Goal: Task Accomplishment & Management: Manage account settings

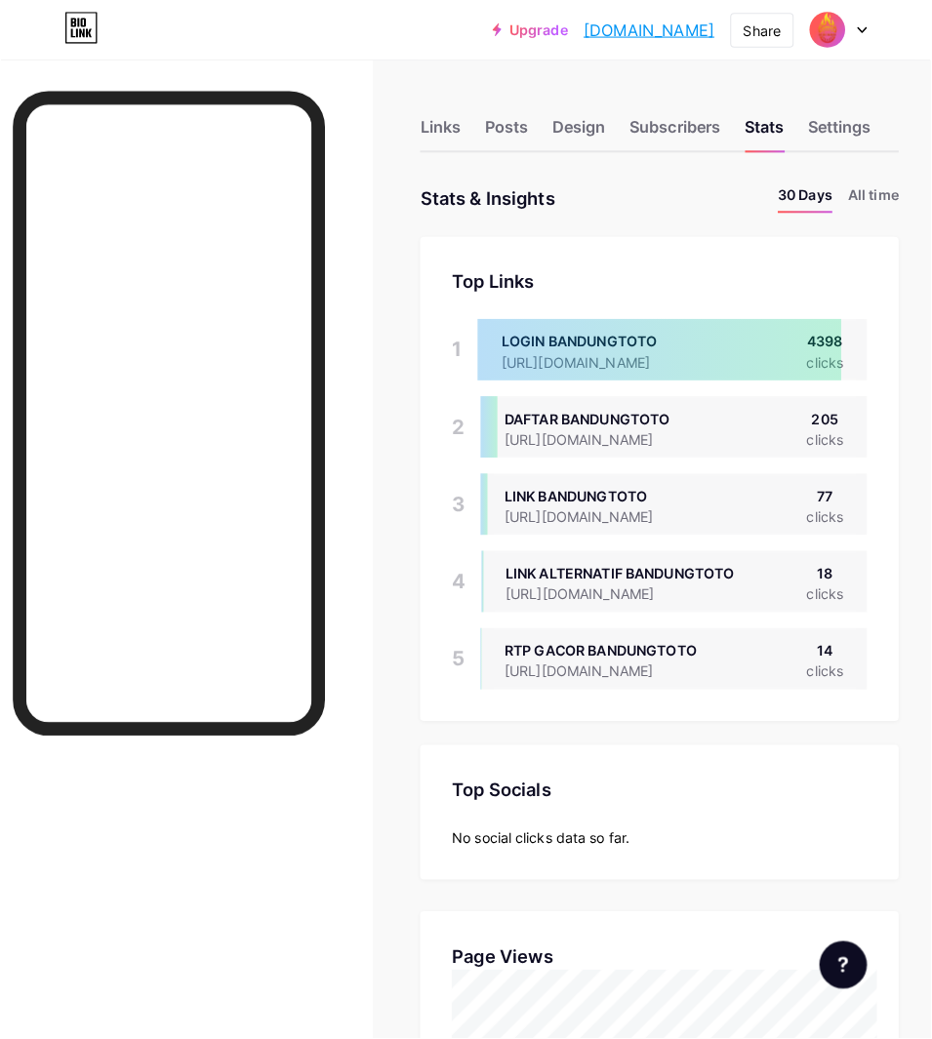
scroll to position [1023, 916]
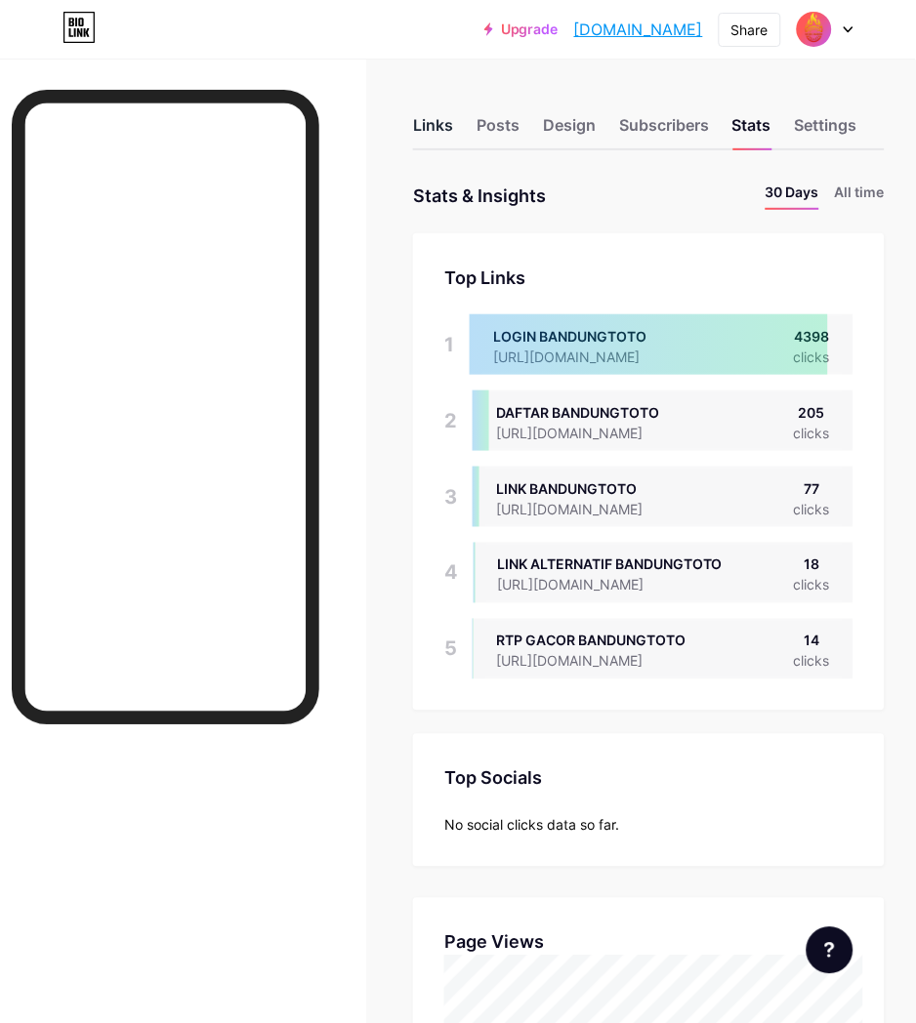
click at [424, 124] on div "Links" at bounding box center [433, 130] width 40 height 35
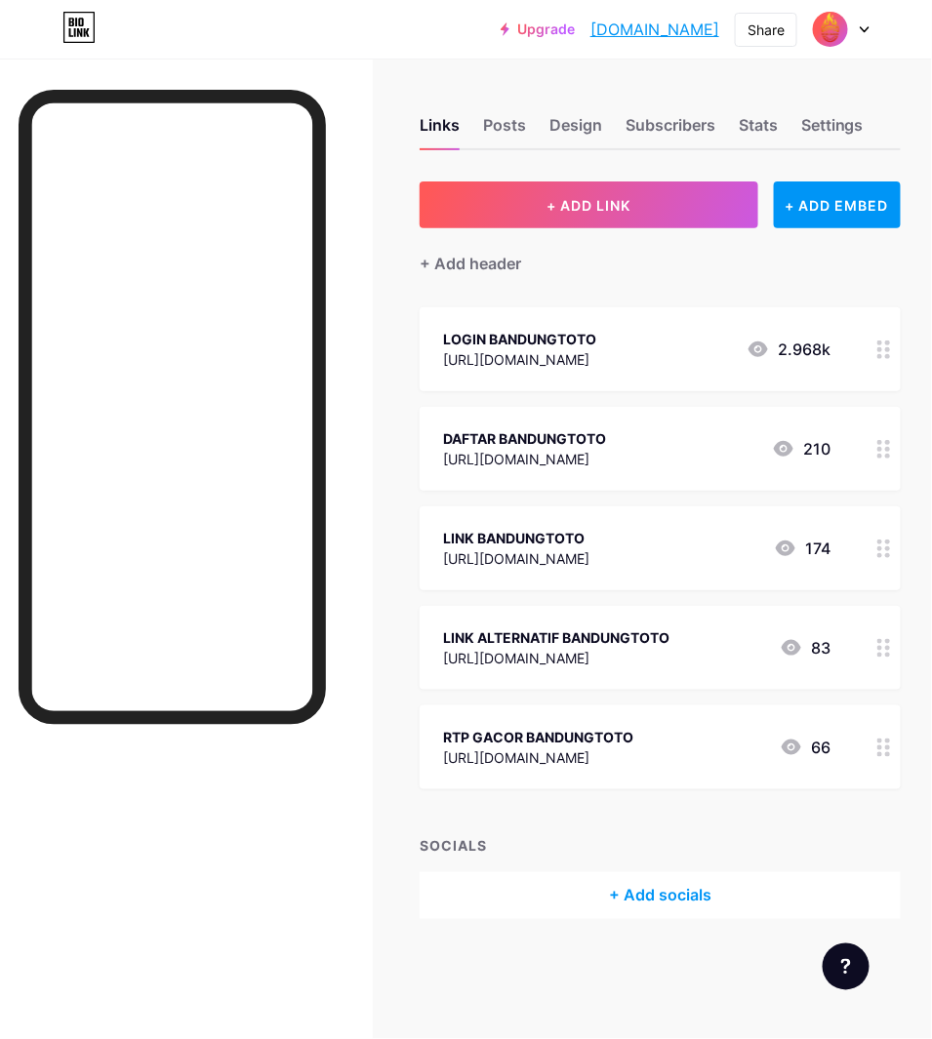
click at [885, 551] on icon at bounding box center [884, 549] width 14 height 19
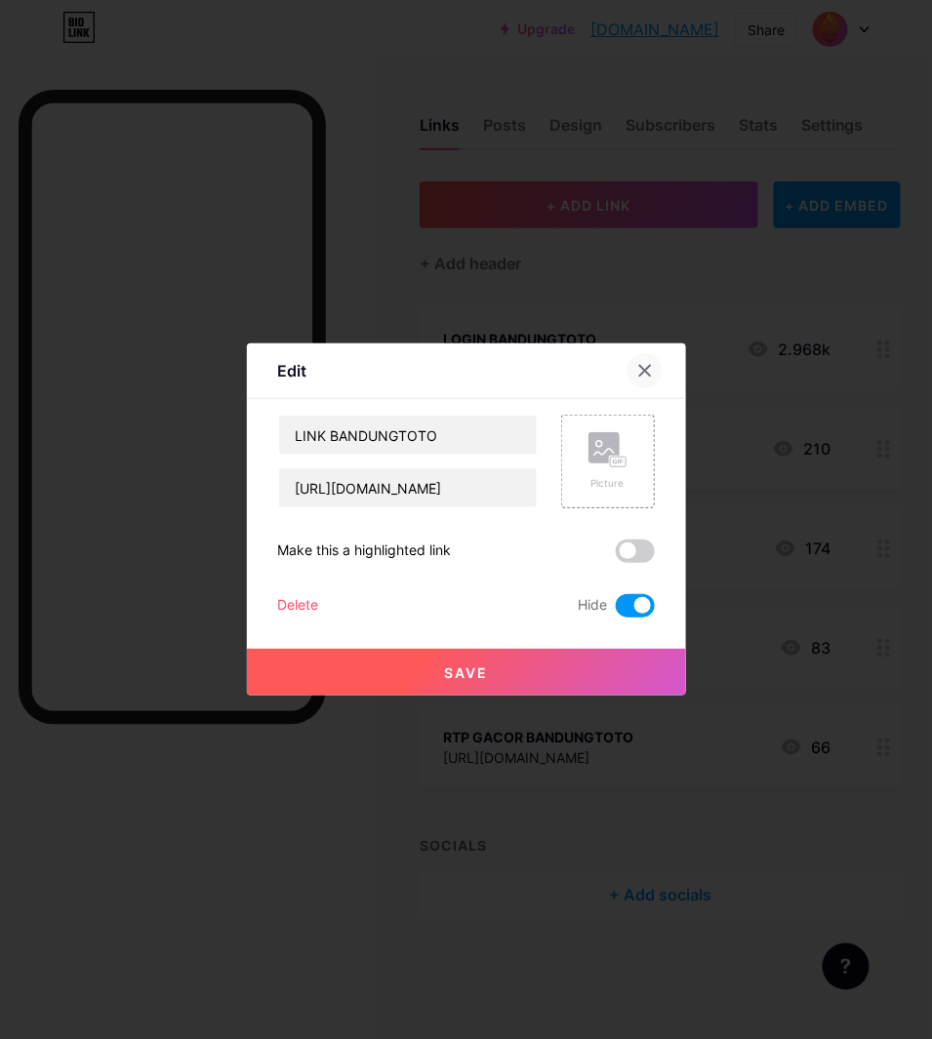
click at [647, 363] on icon at bounding box center [645, 371] width 16 height 16
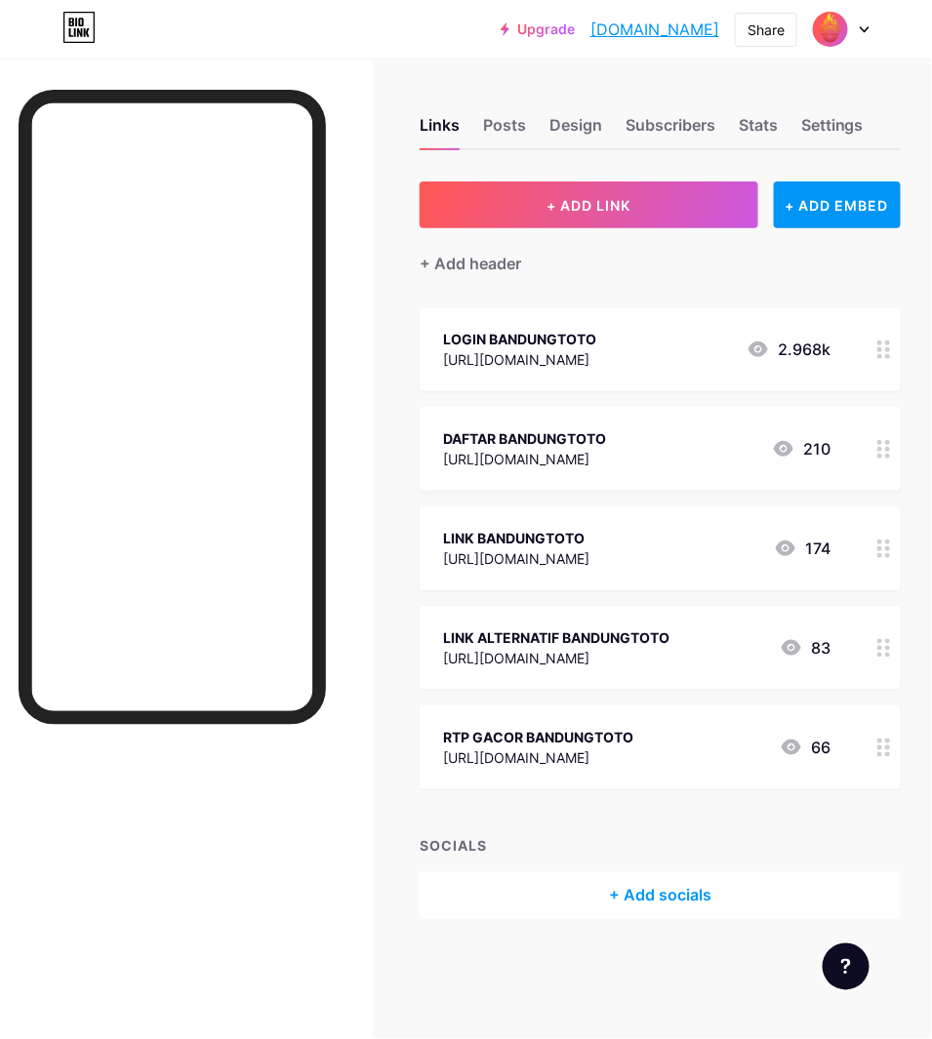
click at [782, 646] on icon at bounding box center [791, 647] width 23 height 23
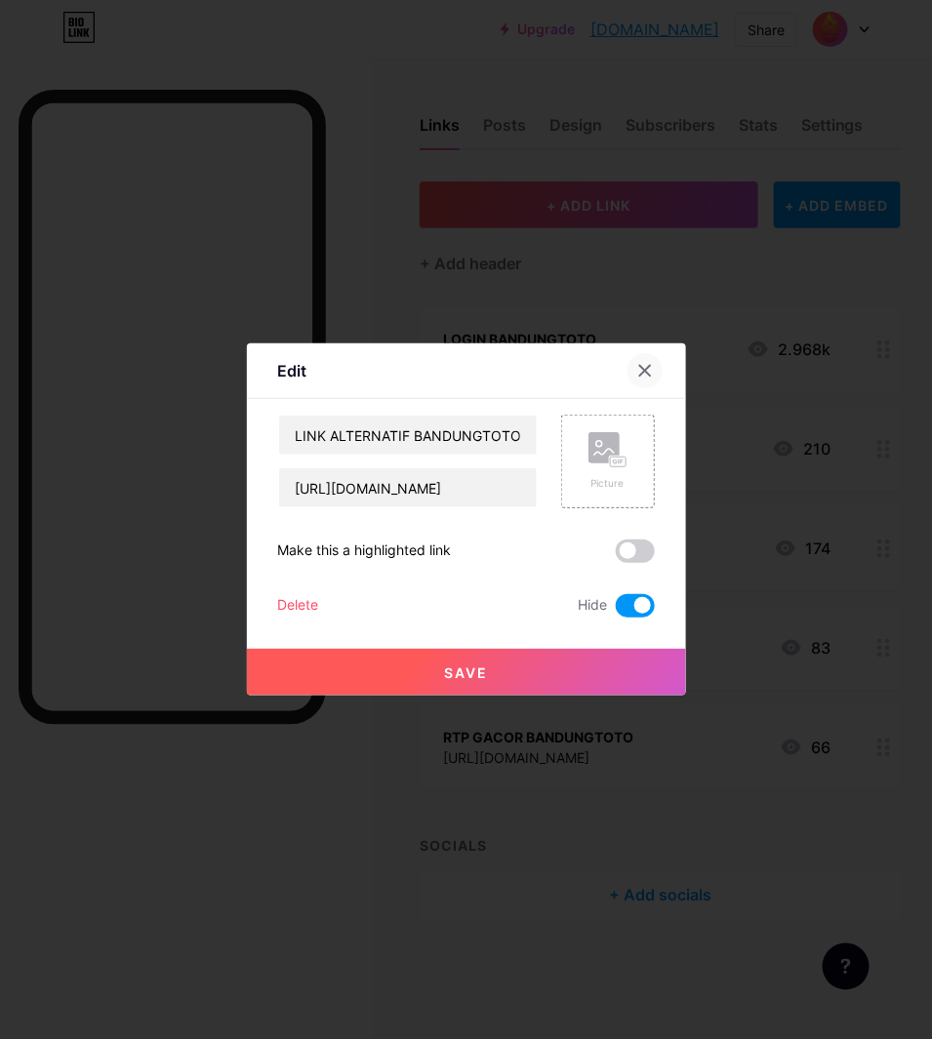
click at [640, 357] on div at bounding box center [645, 370] width 35 height 35
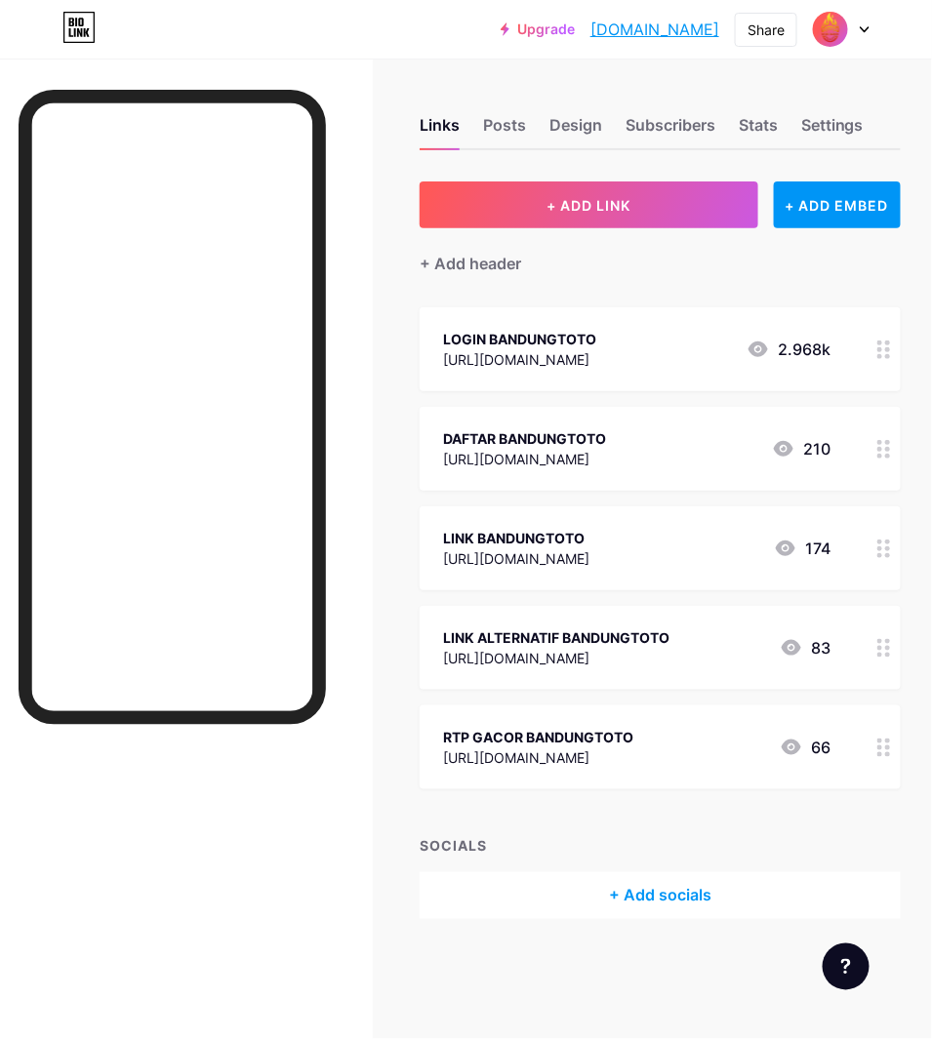
click at [824, 550] on div "174" at bounding box center [802, 548] width 57 height 23
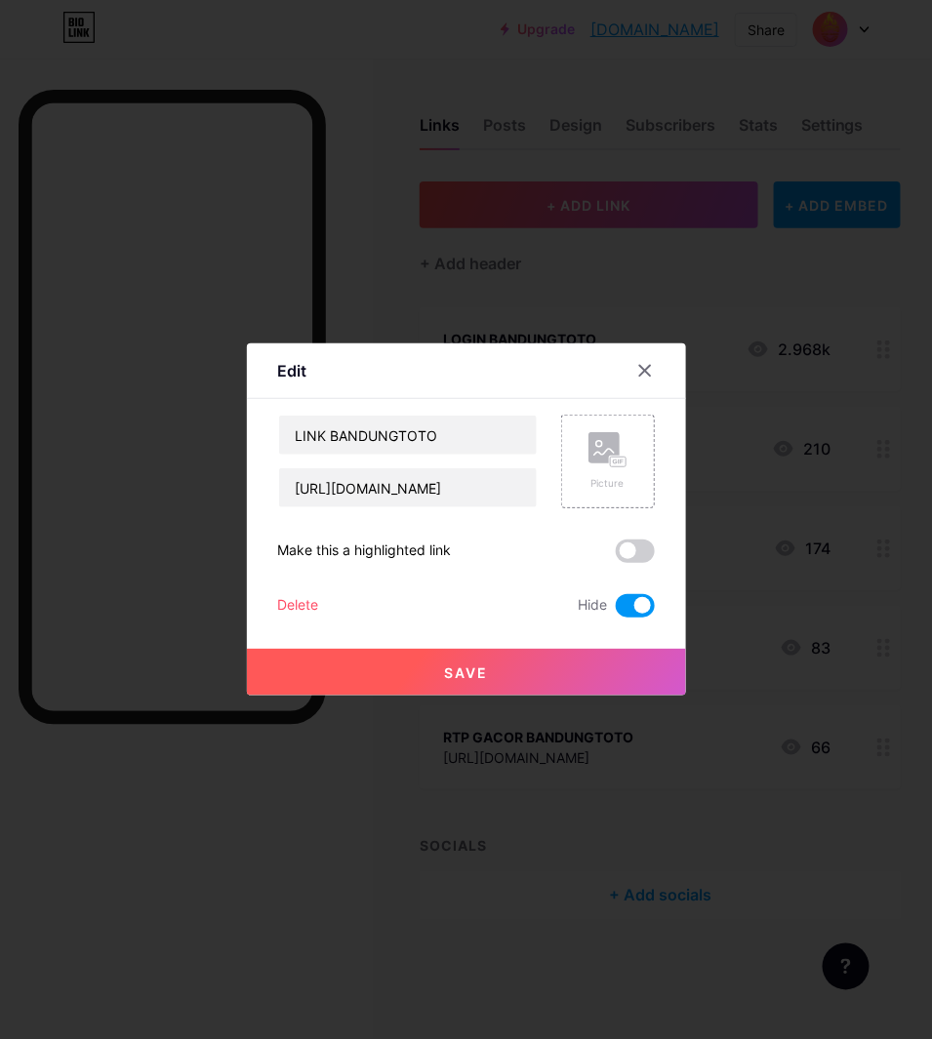
click at [632, 613] on span at bounding box center [635, 605] width 39 height 23
click at [616, 611] on input "checkbox" at bounding box center [616, 611] width 0 height 0
click at [436, 670] on button "Save" at bounding box center [466, 672] width 439 height 47
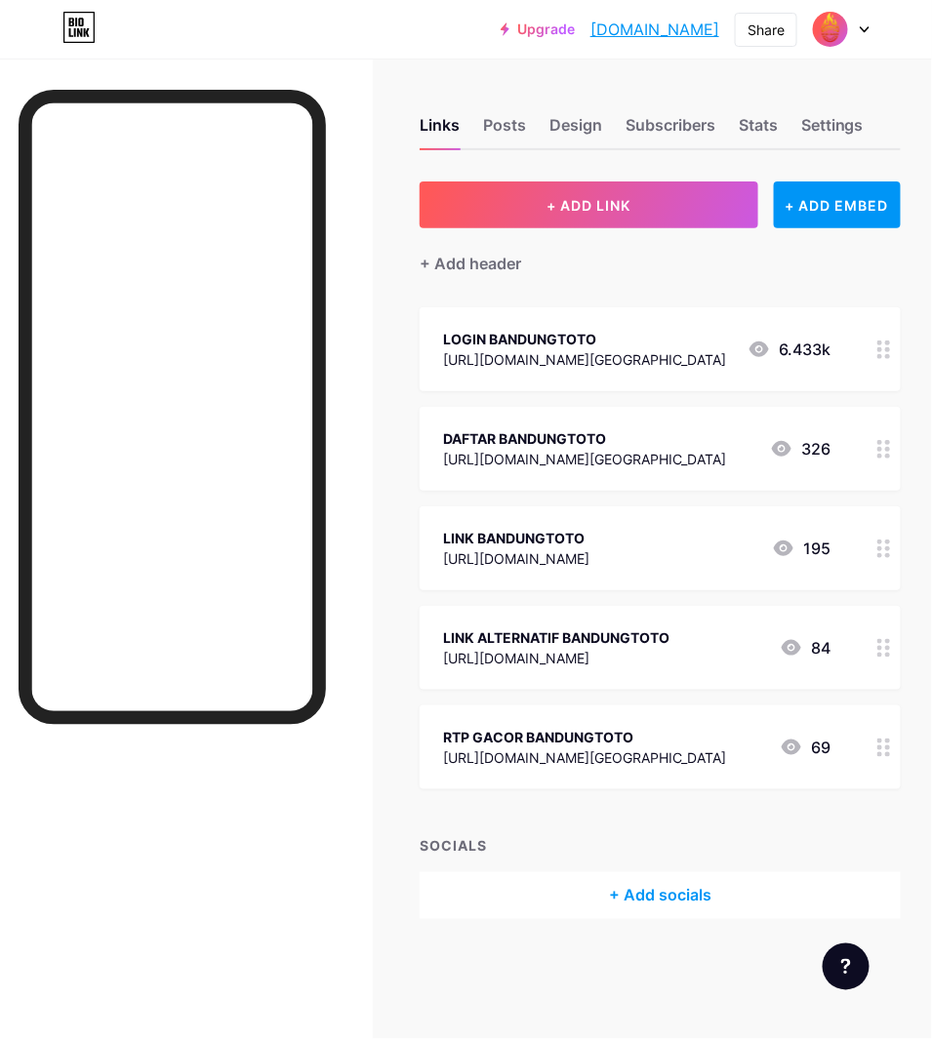
click at [924, 323] on div "Links Posts Design Subscribers Stats Settings + ADD LINK + ADD EMBED + Add head…" at bounding box center [466, 538] width 932 height 958
click at [764, 123] on div "Stats" at bounding box center [758, 130] width 39 height 35
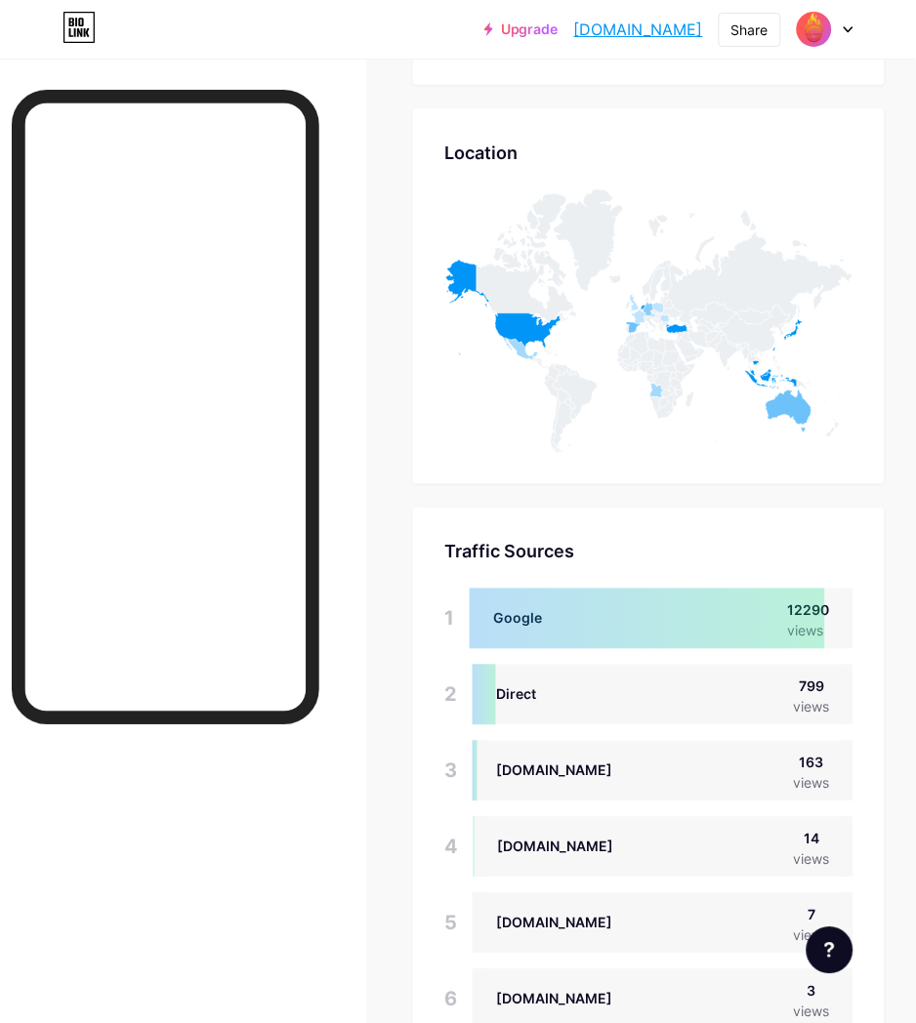
scroll to position [1332, 0]
